Goal: Information Seeking & Learning: Learn about a topic

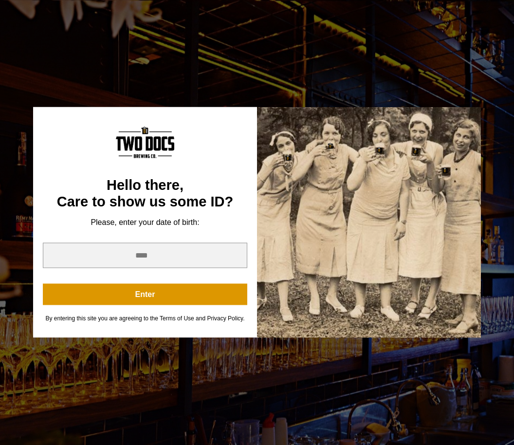
scroll to position [242, 0]
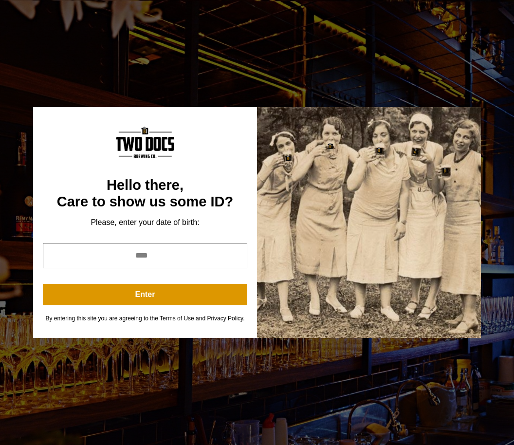
click at [175, 268] on input "year" at bounding box center [145, 255] width 204 height 25
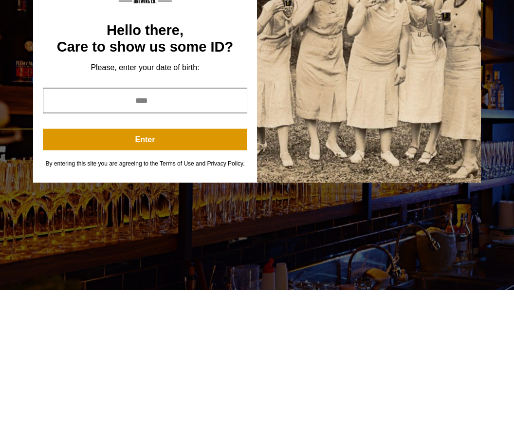
type input "*"
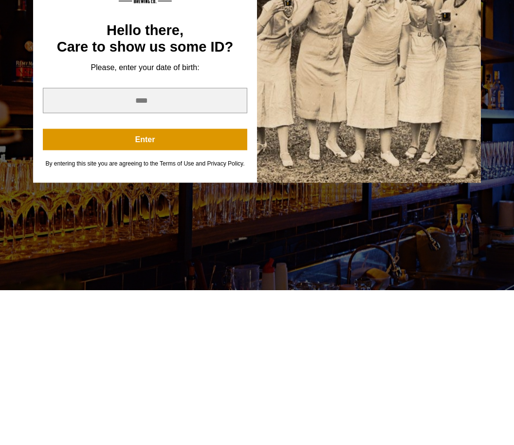
click at [181, 284] on button "Enter" at bounding box center [145, 294] width 204 height 21
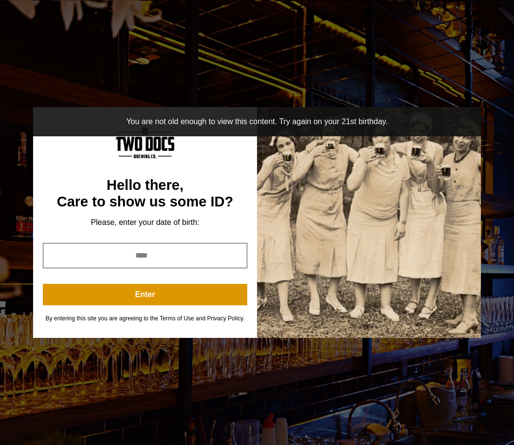
click at [217, 268] on input "****" at bounding box center [145, 255] width 204 height 25
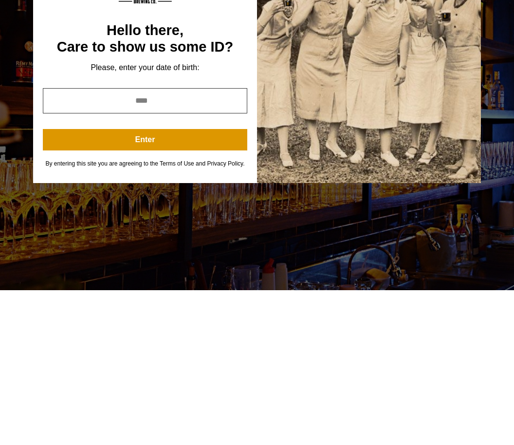
type input "*"
type input "****"
click at [195, 284] on button "Enter" at bounding box center [145, 294] width 204 height 21
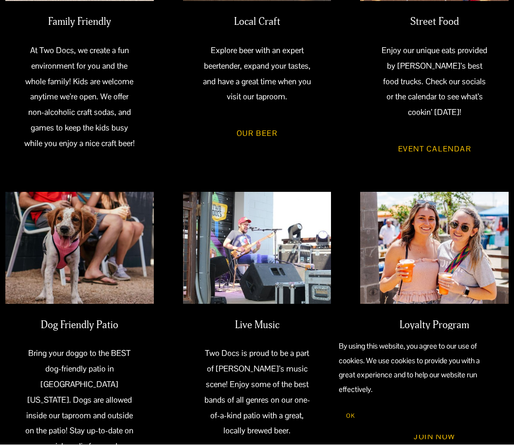
scroll to position [439, 0]
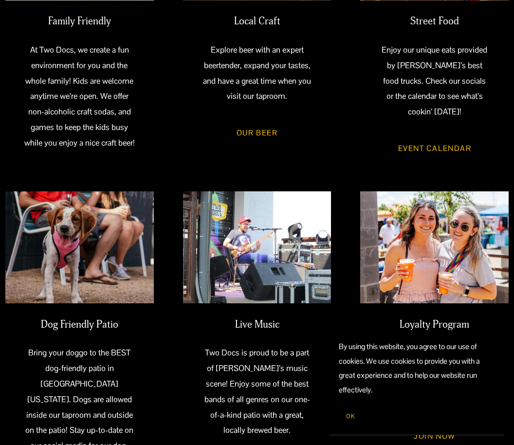
click at [355, 417] on button "OK" at bounding box center [350, 416] width 23 height 19
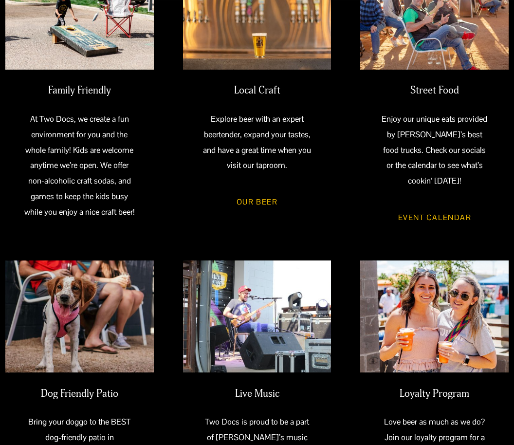
scroll to position [370, 0]
click at [264, 217] on link "Our Beer" at bounding box center [257, 203] width 71 height 28
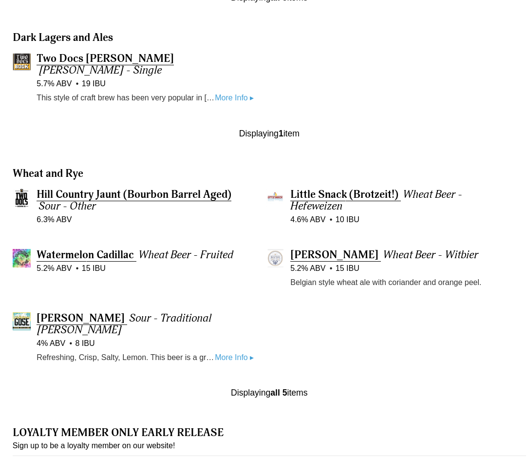
scroll to position [855, 0]
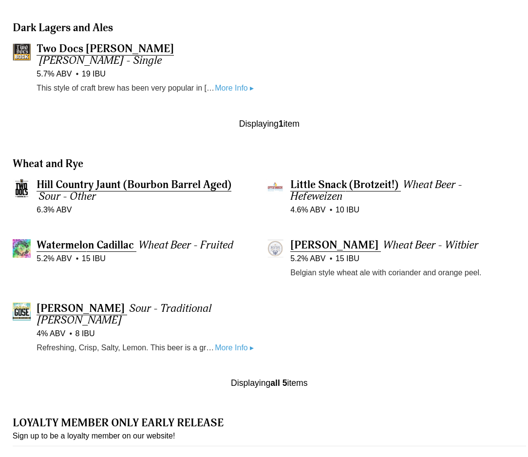
click at [502, 314] on div "Hill Country Jaunt (Bourbon Barrel Aged) Sour - Other 6.3% ABV Little Snack (Br…" at bounding box center [269, 278] width 528 height 198
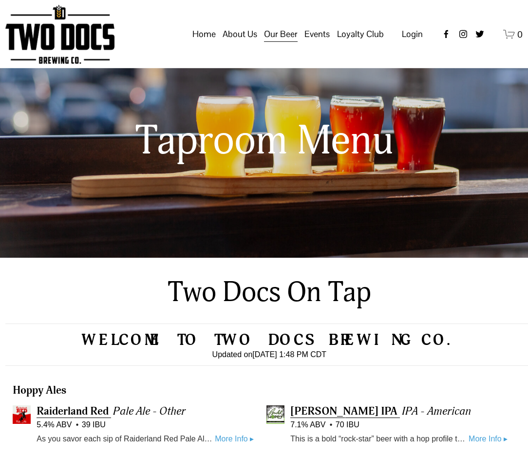
scroll to position [0, 0]
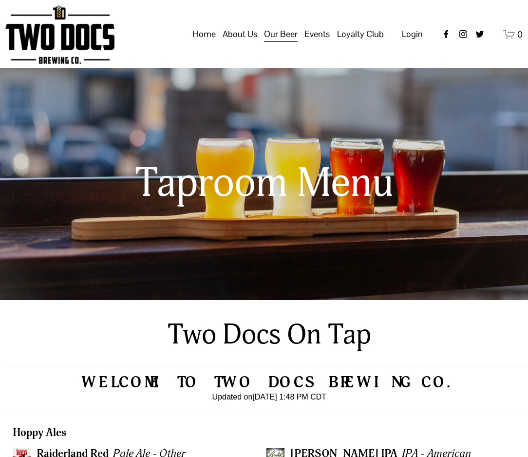
scroll to position [1, 0]
